Goal: Task Accomplishment & Management: Use online tool/utility

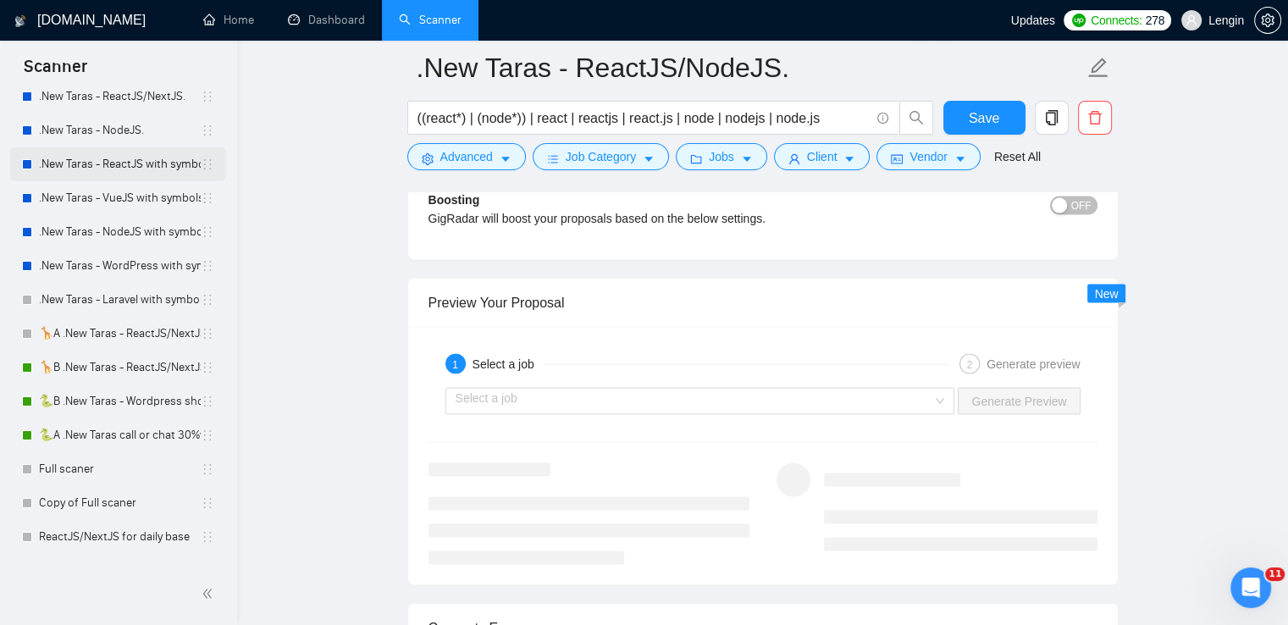
scroll to position [236, 0]
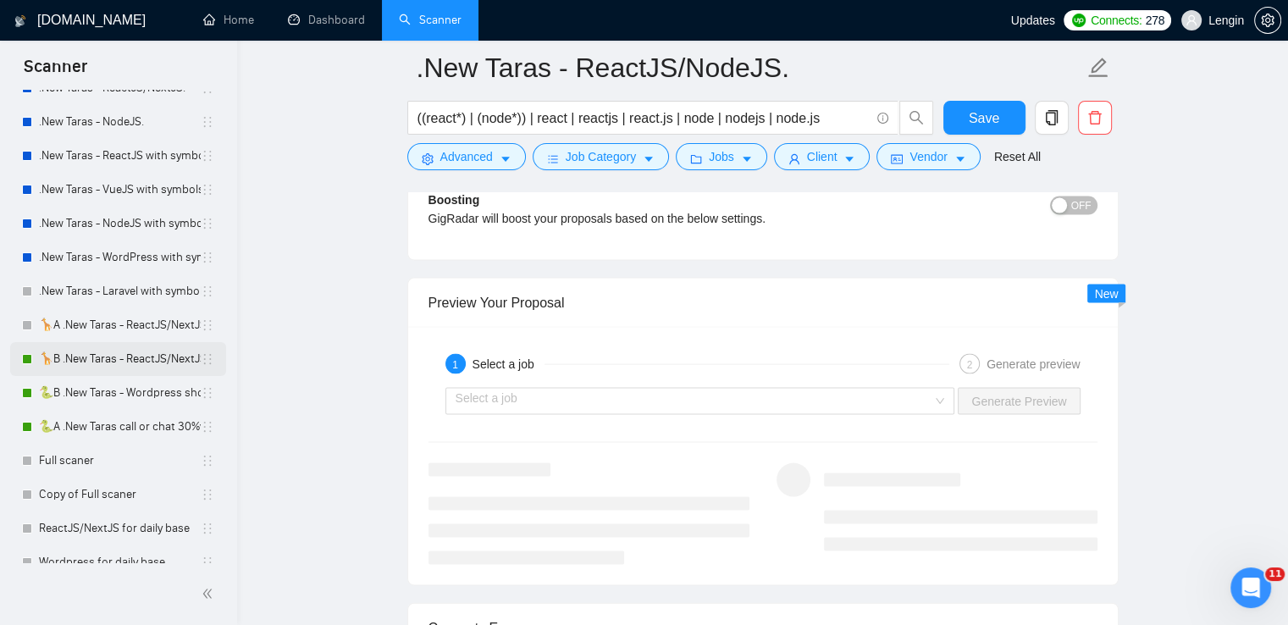
click at [151, 367] on link "🦒B .New Taras - ReactJS/NextJS rel exp 23/04" at bounding box center [120, 359] width 162 height 34
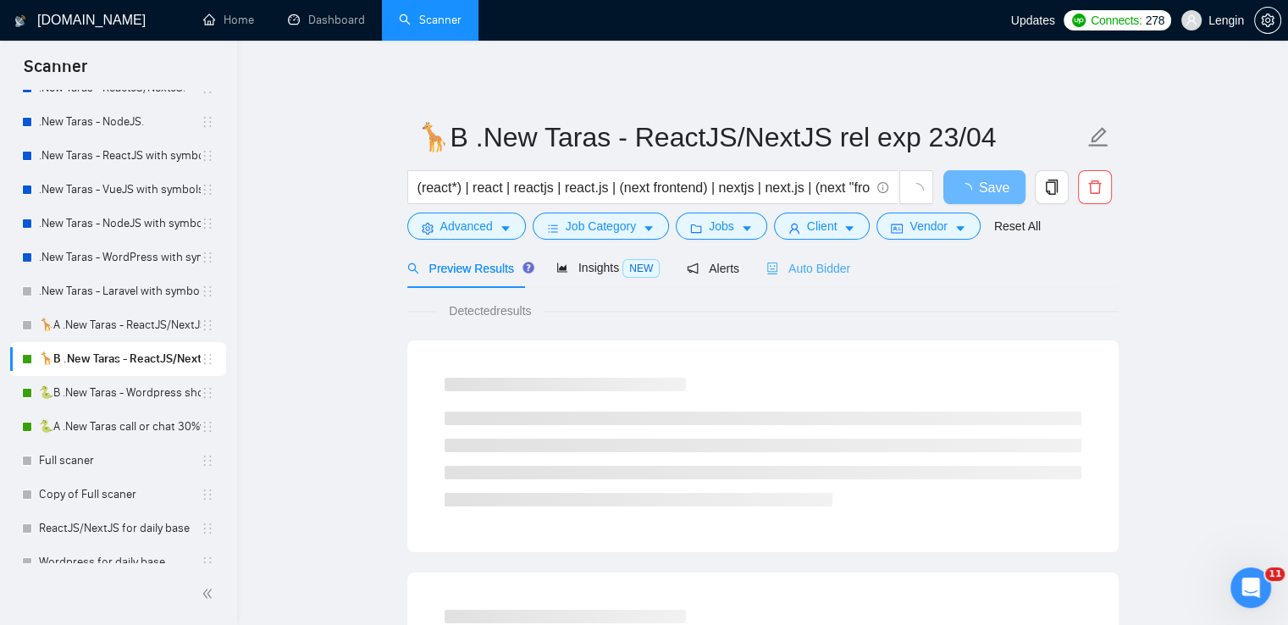
click at [779, 280] on div "Auto Bidder" at bounding box center [809, 268] width 84 height 40
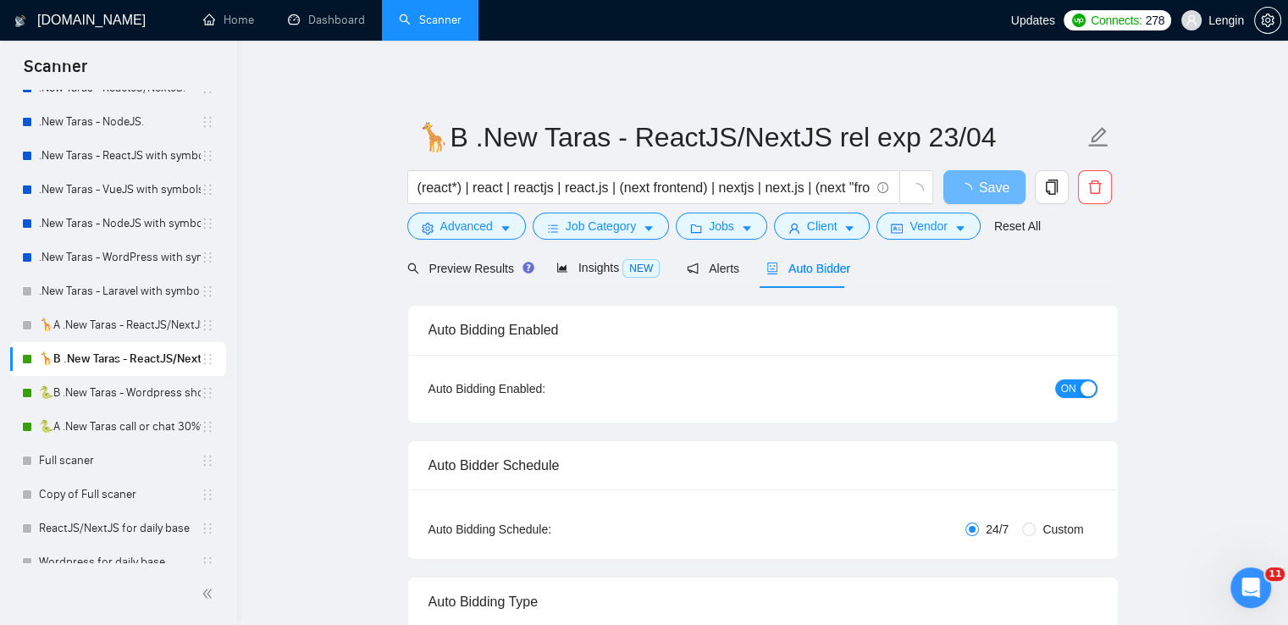
radio input "false"
radio input "true"
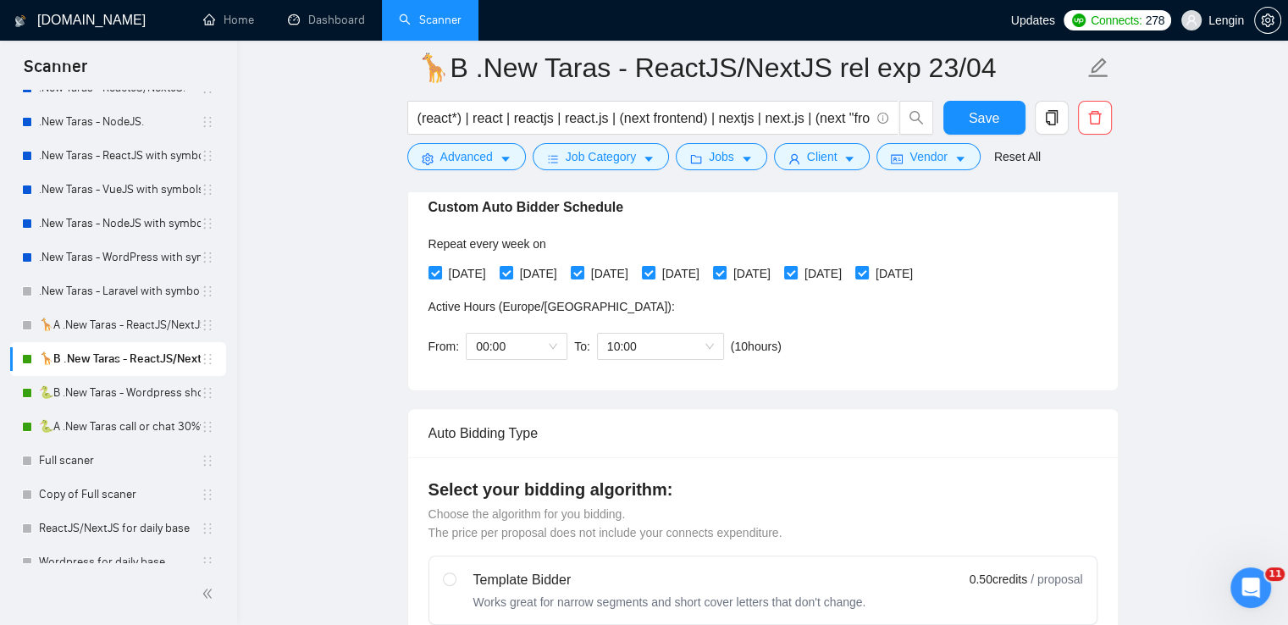
scroll to position [385, 0]
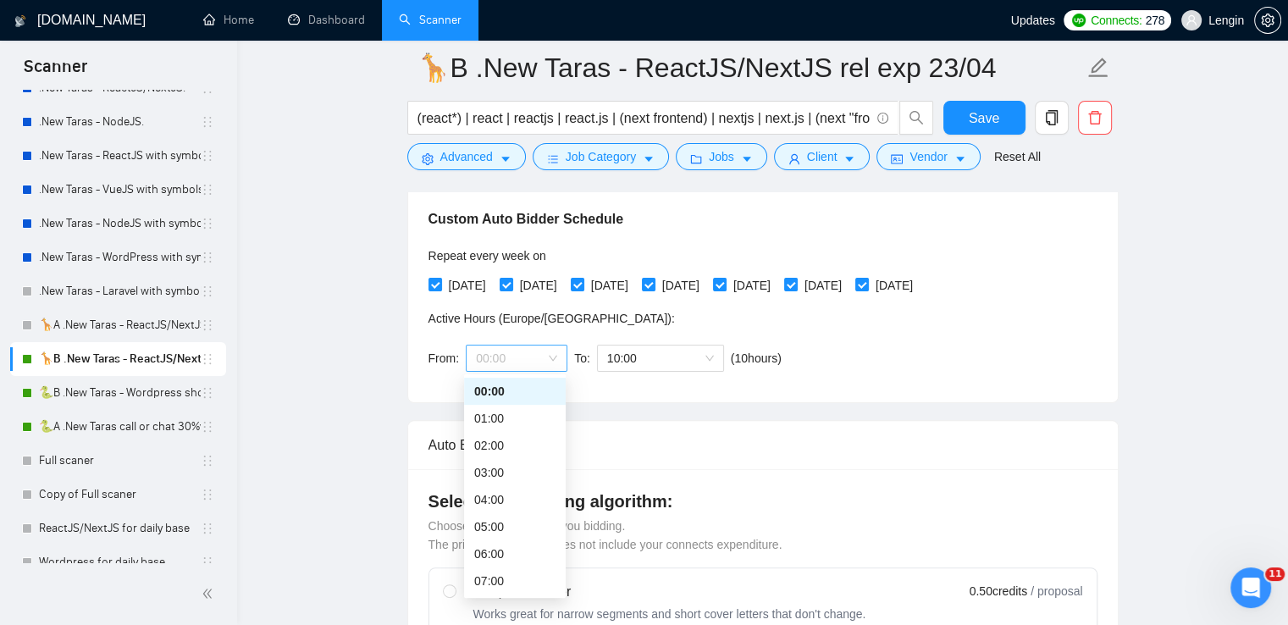
click at [556, 357] on span "00:00" at bounding box center [516, 358] width 81 height 25
click at [503, 471] on div "19:00" at bounding box center [514, 472] width 81 height 19
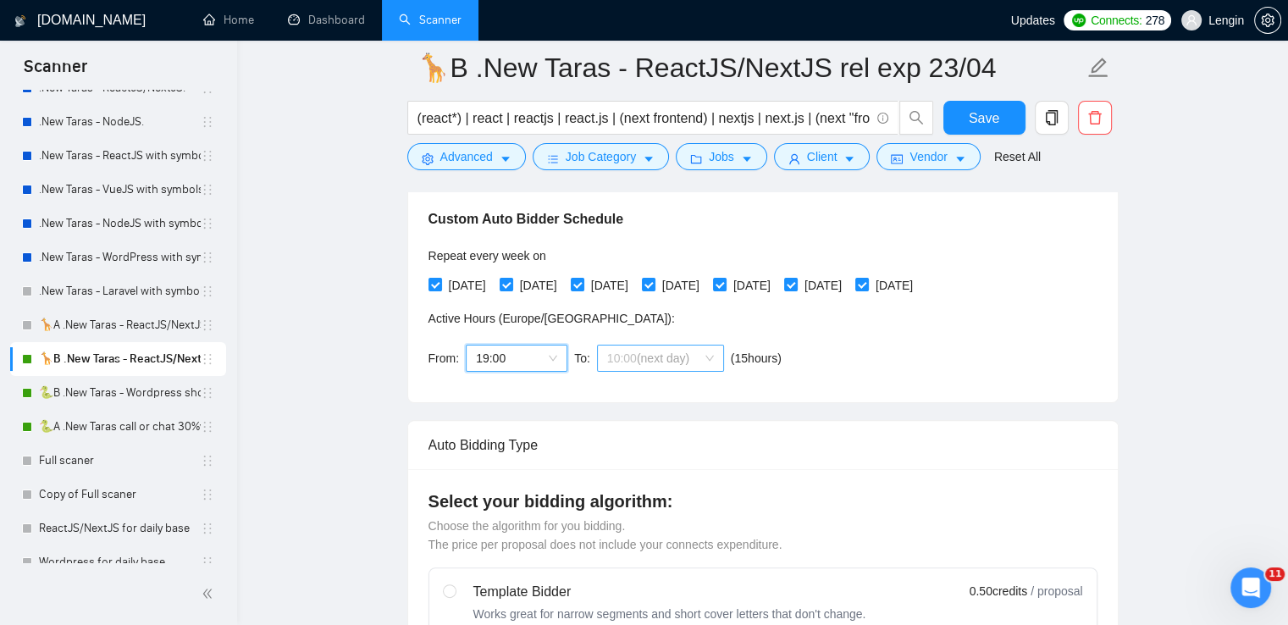
click at [704, 354] on span "10:00 (next day)" at bounding box center [660, 358] width 107 height 25
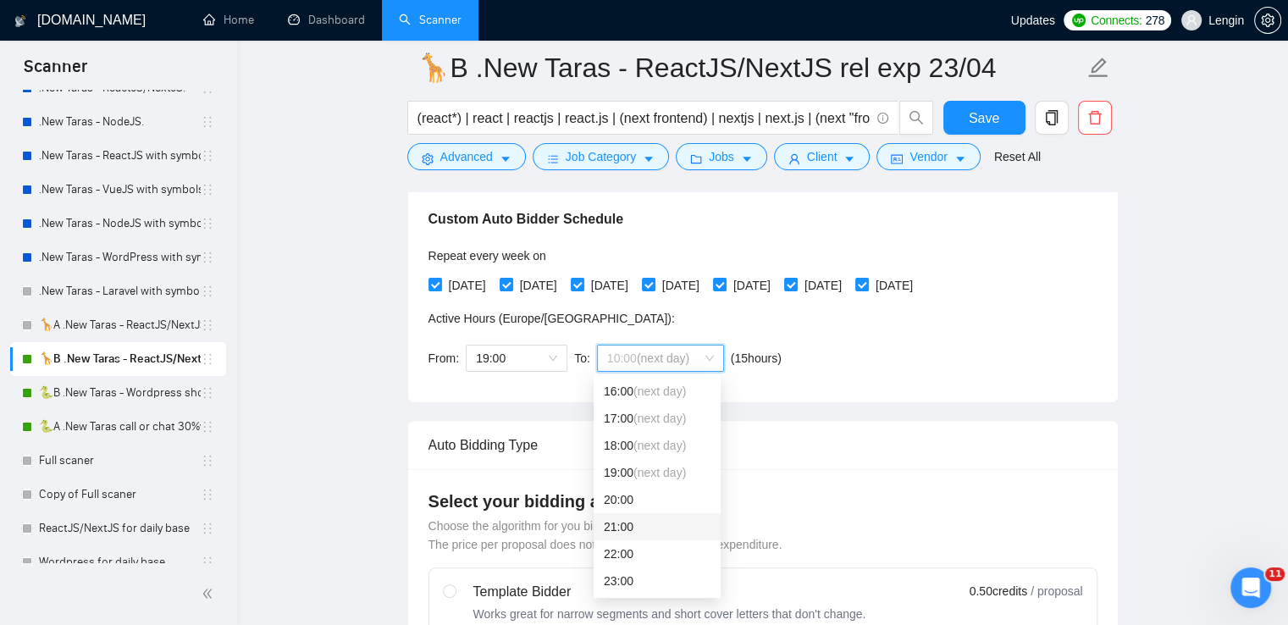
click at [625, 527] on div "21:00" at bounding box center [657, 527] width 107 height 19
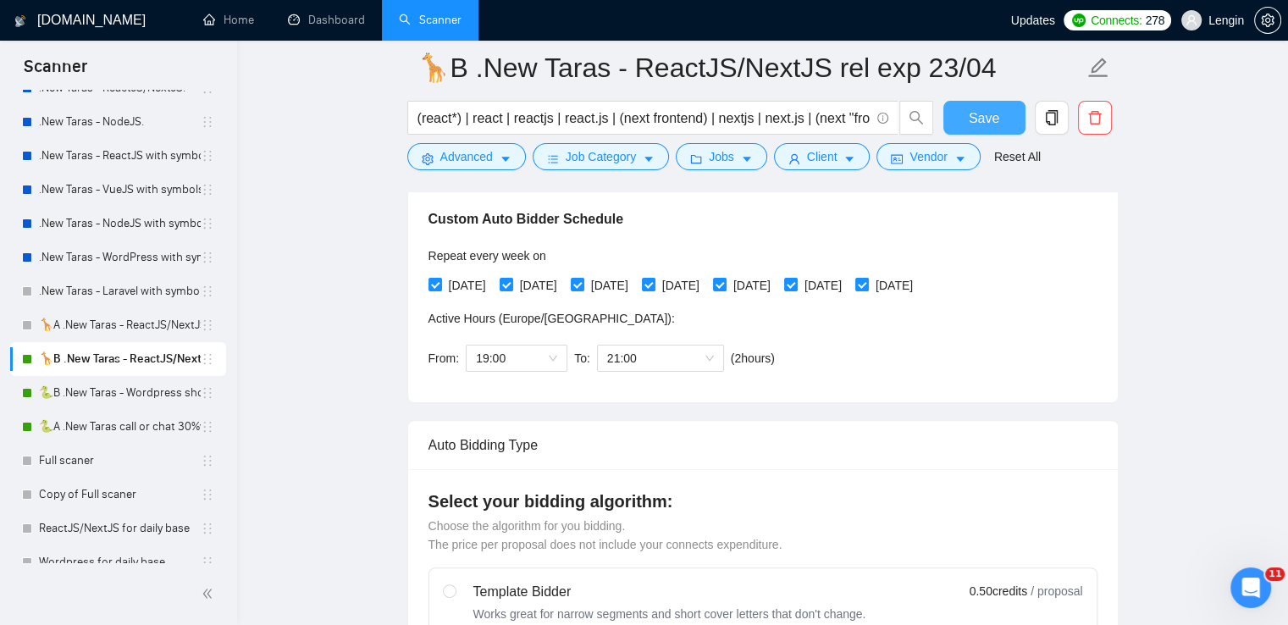
click at [949, 118] on button "Save" at bounding box center [985, 118] width 82 height 34
click at [126, 432] on link "🐍A .New Taras call or chat 30%view 0 reply 23/04" at bounding box center [120, 427] width 162 height 34
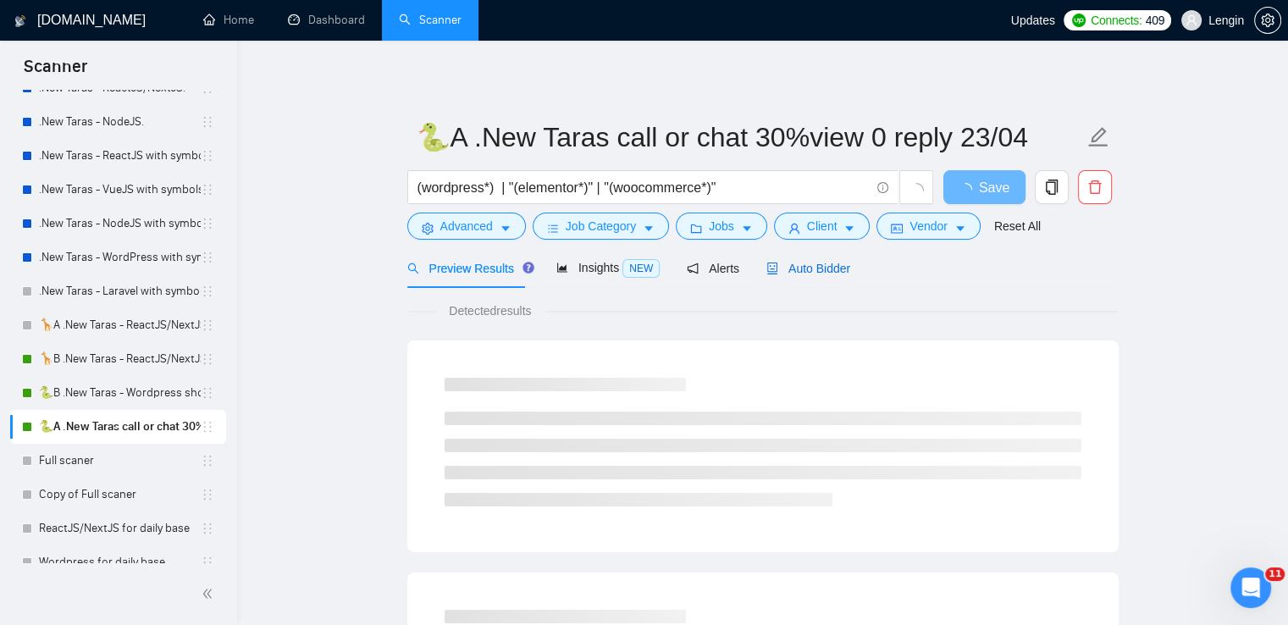
click at [823, 271] on span "Auto Bidder" at bounding box center [809, 269] width 84 height 14
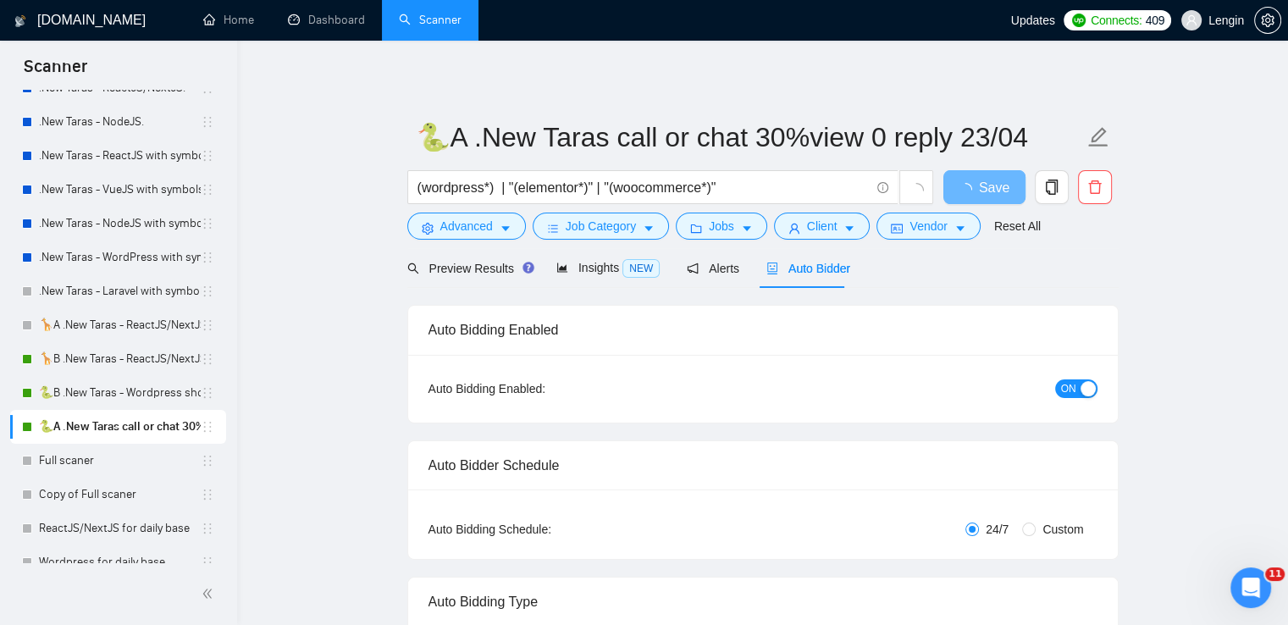
radio input "false"
radio input "true"
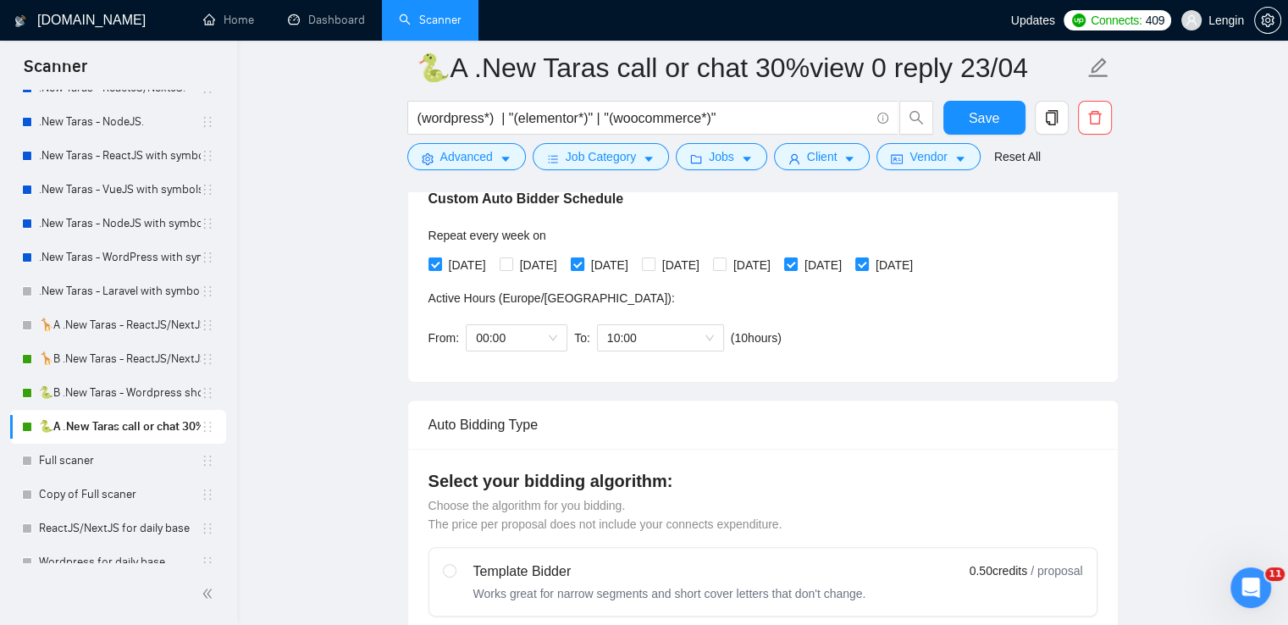
scroll to position [427, 0]
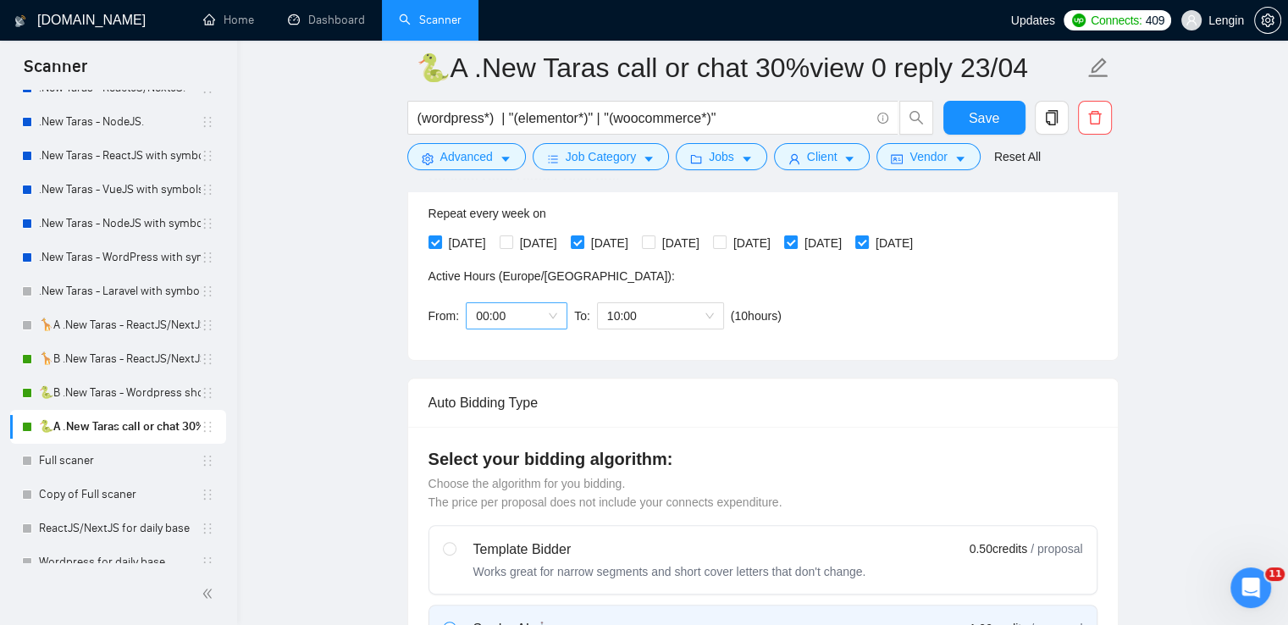
click at [555, 313] on span "00:00" at bounding box center [516, 315] width 81 height 25
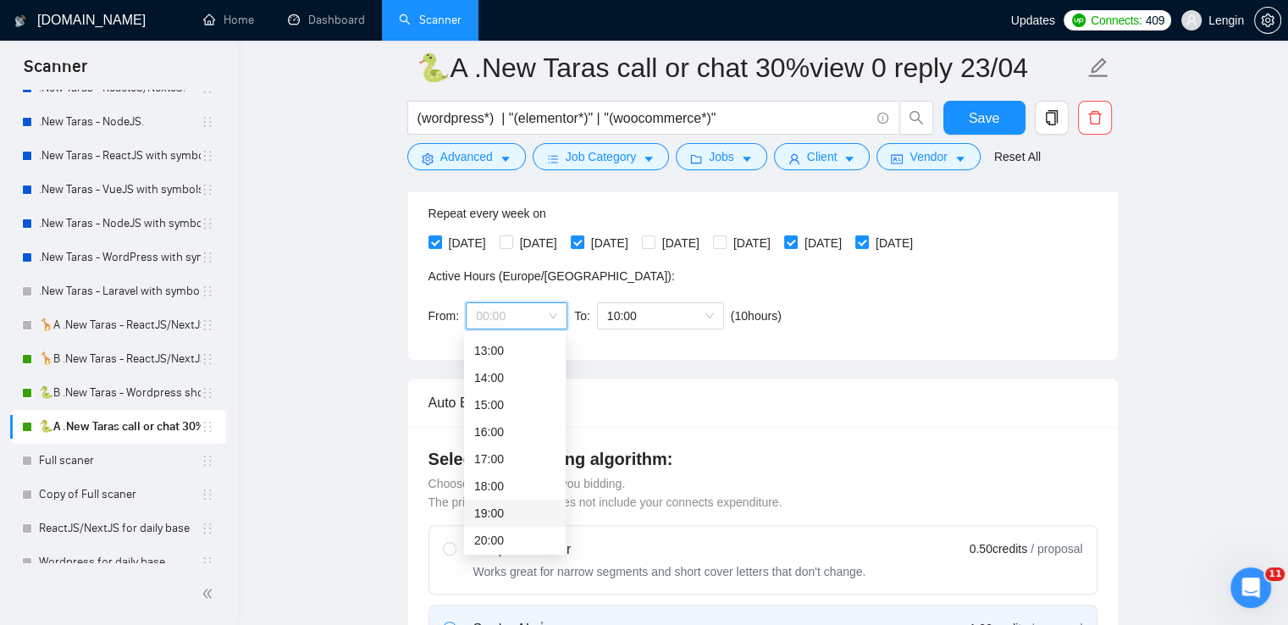
click at [490, 509] on div "19:00" at bounding box center [514, 513] width 81 height 19
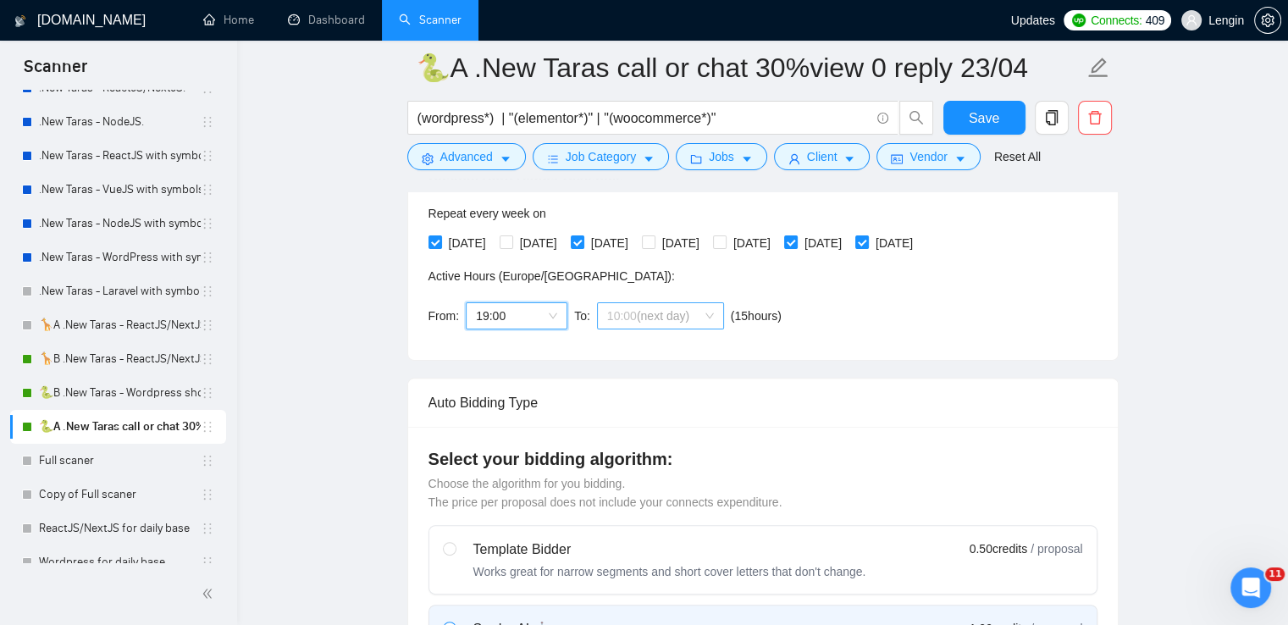
click at [704, 320] on span "10:00 (next day)" at bounding box center [660, 315] width 107 height 25
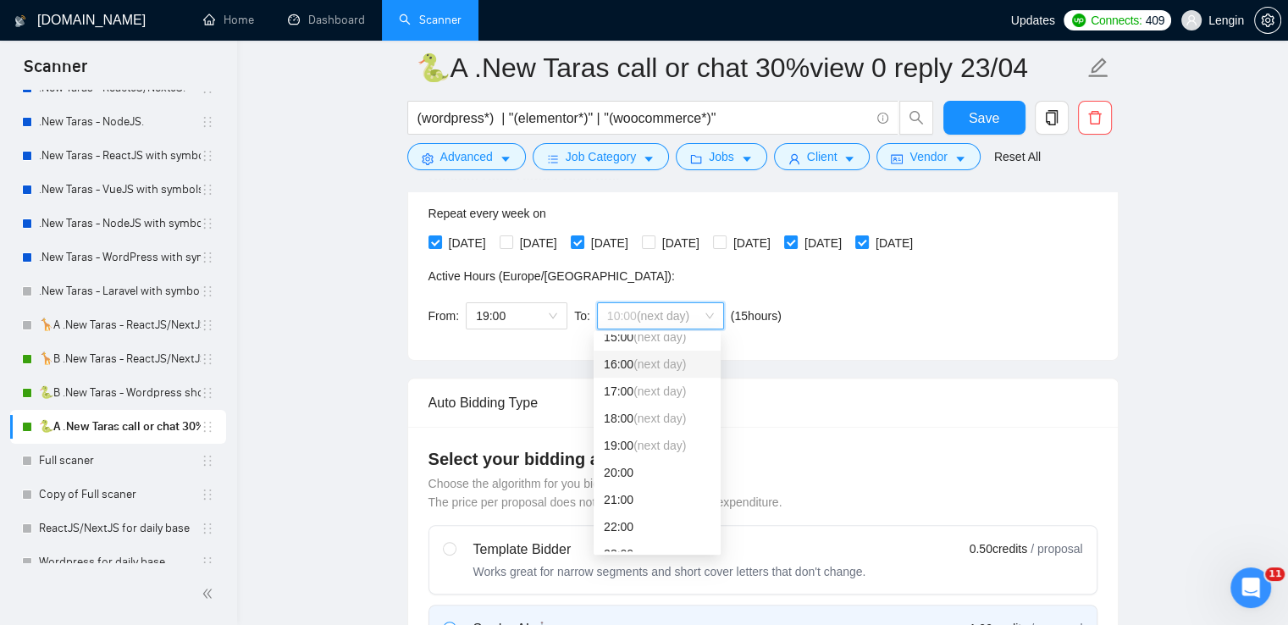
scroll to position [434, 0]
click at [625, 478] on div "21:00" at bounding box center [657, 483] width 107 height 19
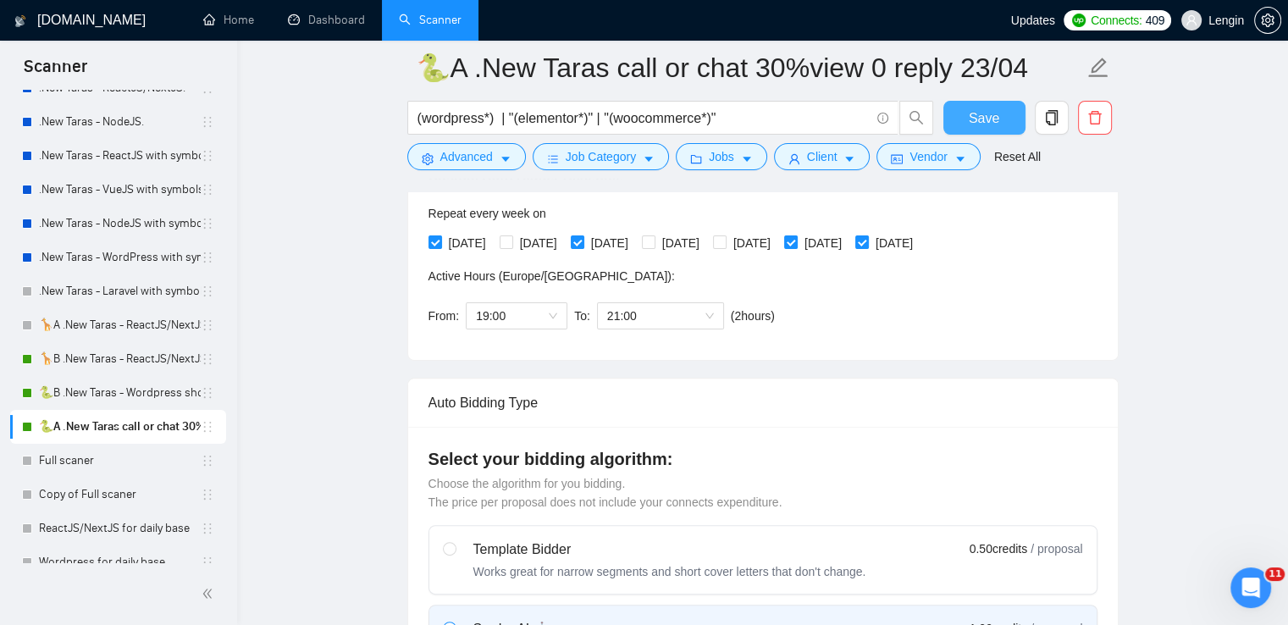
click at [970, 116] on span "Save" at bounding box center [984, 118] width 30 height 21
